Goal: Find specific page/section: Find specific page/section

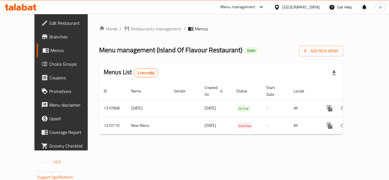
click at [33, 5] on icon at bounding box center [21, 7] width 32 height 7
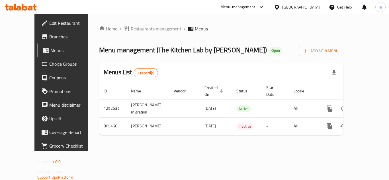
drag, startPoint x: 0, startPoint y: 0, endPoint x: 21, endPoint y: 7, distance: 22.2
click at [21, 7] on icon at bounding box center [21, 7] width 32 height 7
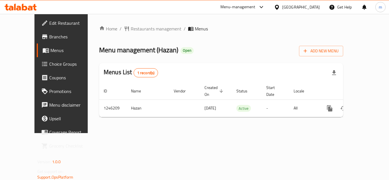
drag, startPoint x: 0, startPoint y: 0, endPoint x: 26, endPoint y: 11, distance: 28.5
click at [26, 11] on div at bounding box center [21, 7] width 32 height 7
